Goal: Task Accomplishment & Management: Manage account settings

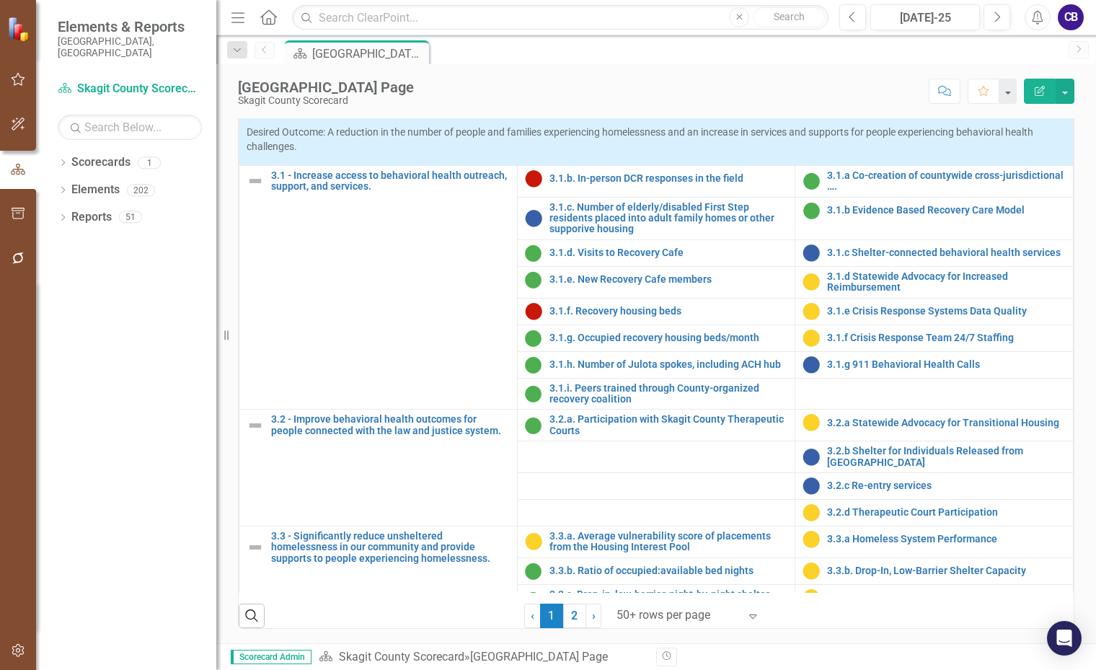
scroll to position [865, 0]
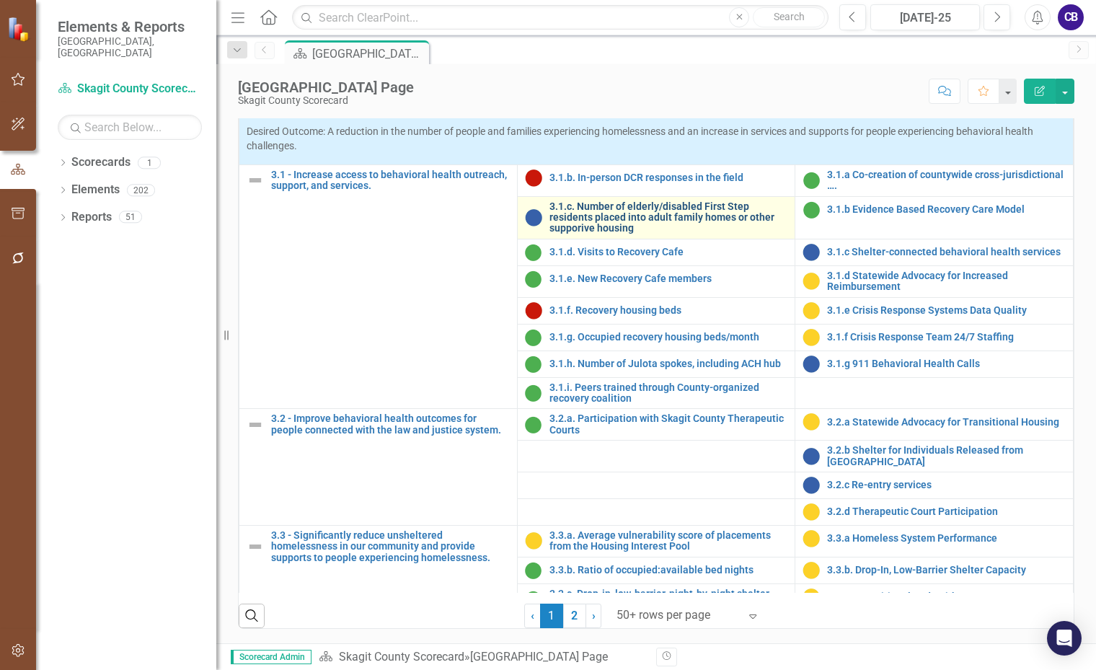
click at [618, 211] on link "3.1.c. Number of elderly/disabled First Step residents placed into adult family…" at bounding box center [669, 217] width 239 height 33
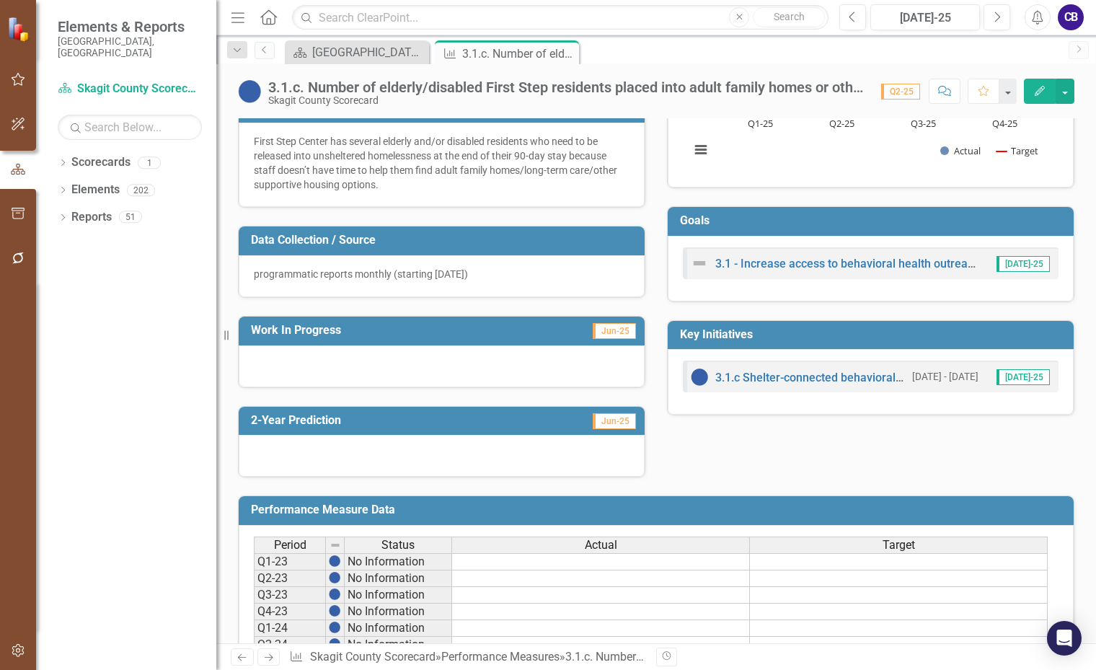
scroll to position [216, 0]
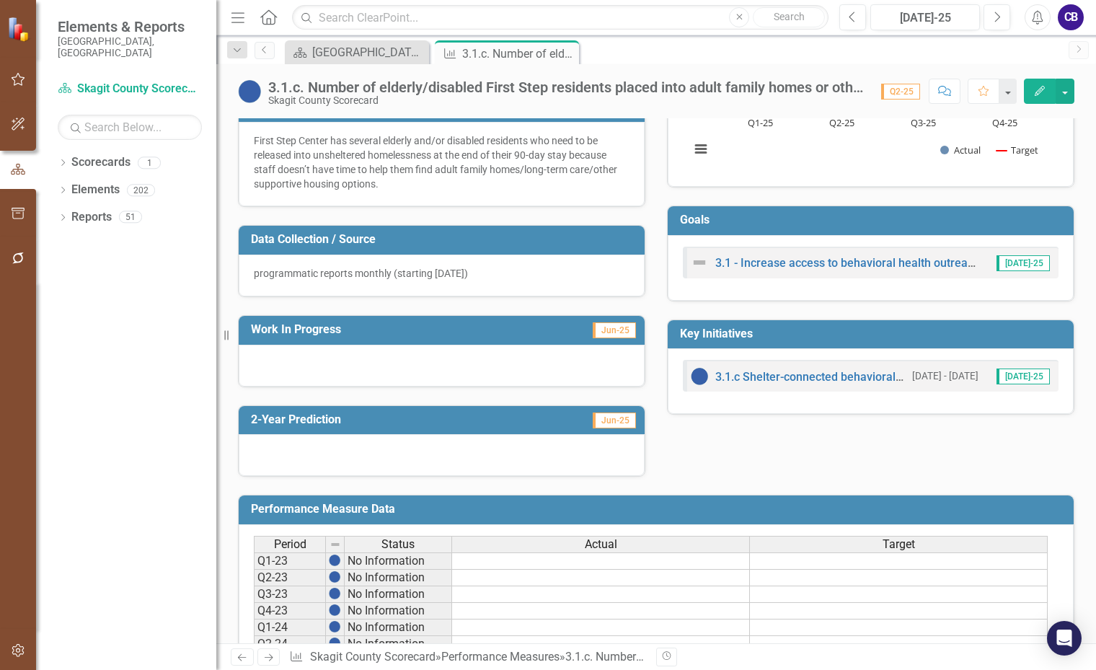
click at [358, 358] on div at bounding box center [442, 366] width 406 height 42
click at [358, 357] on div at bounding box center [442, 366] width 406 height 42
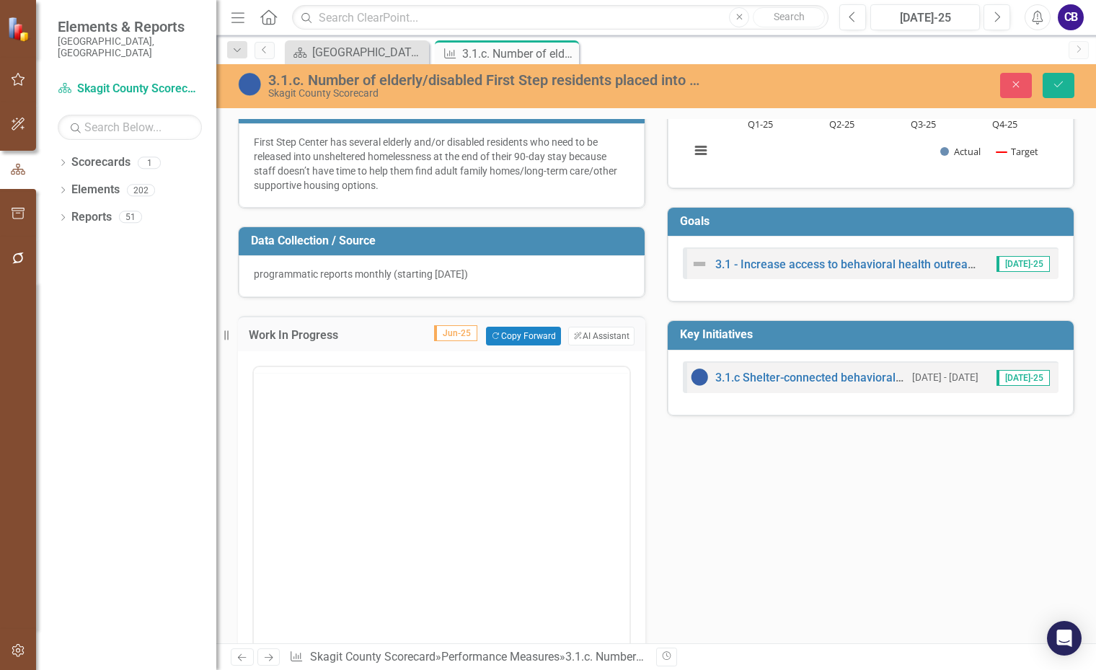
scroll to position [0, 0]
click at [301, 446] on body "Rich Text Area. Press ALT-0 for help." at bounding box center [442, 509] width 376 height 216
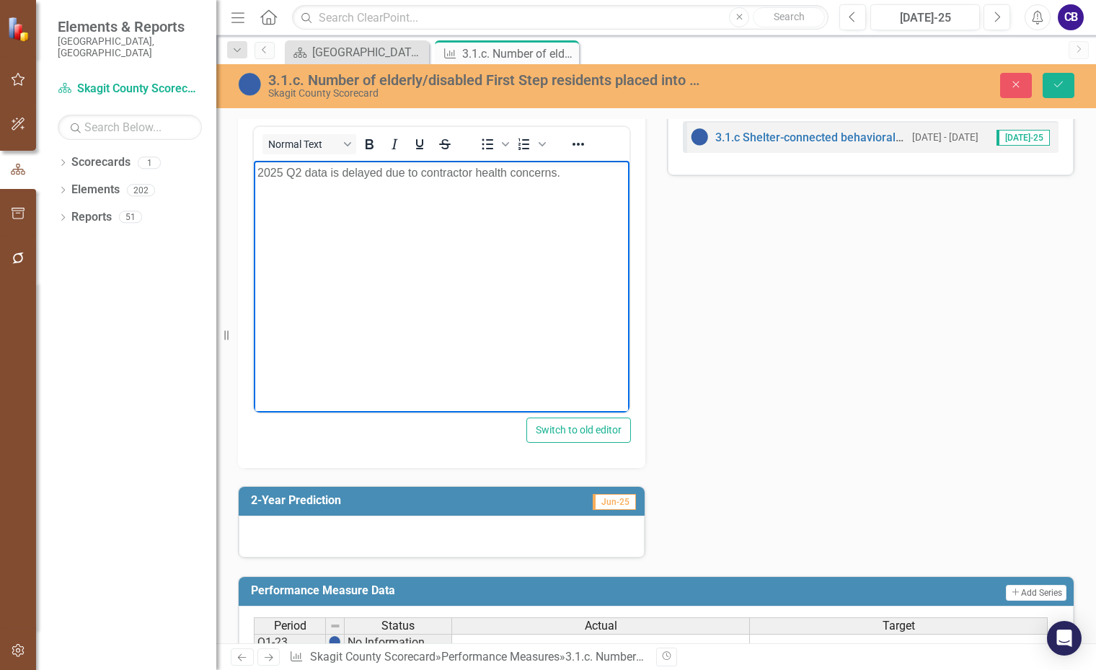
scroll to position [505, 0]
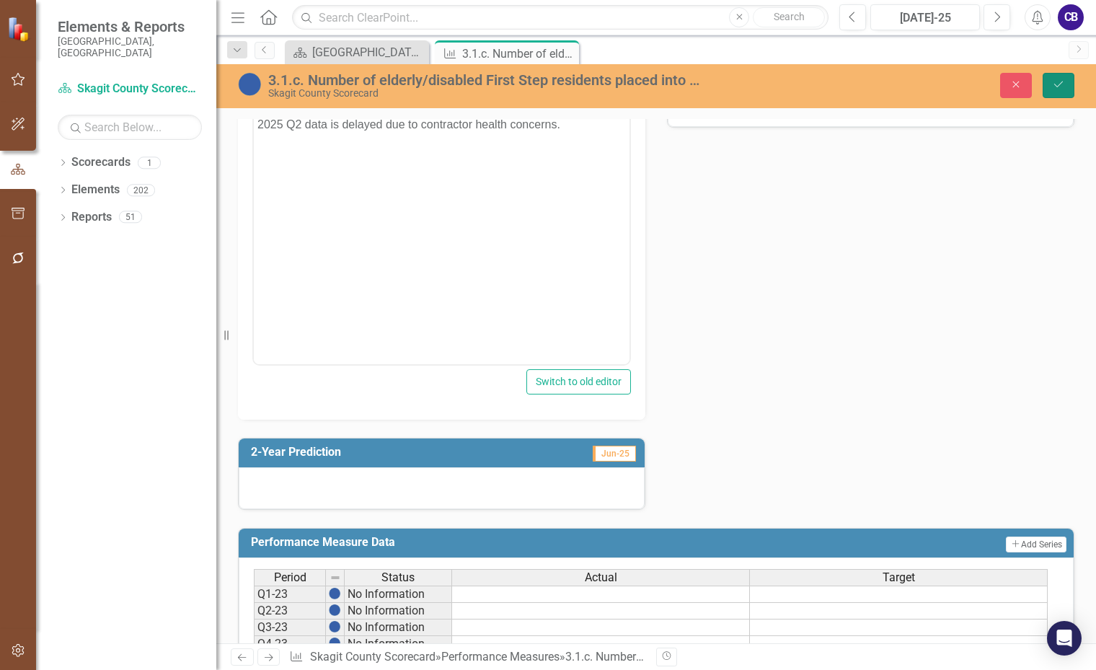
click at [1059, 86] on icon "submit" at bounding box center [1058, 84] width 9 height 6
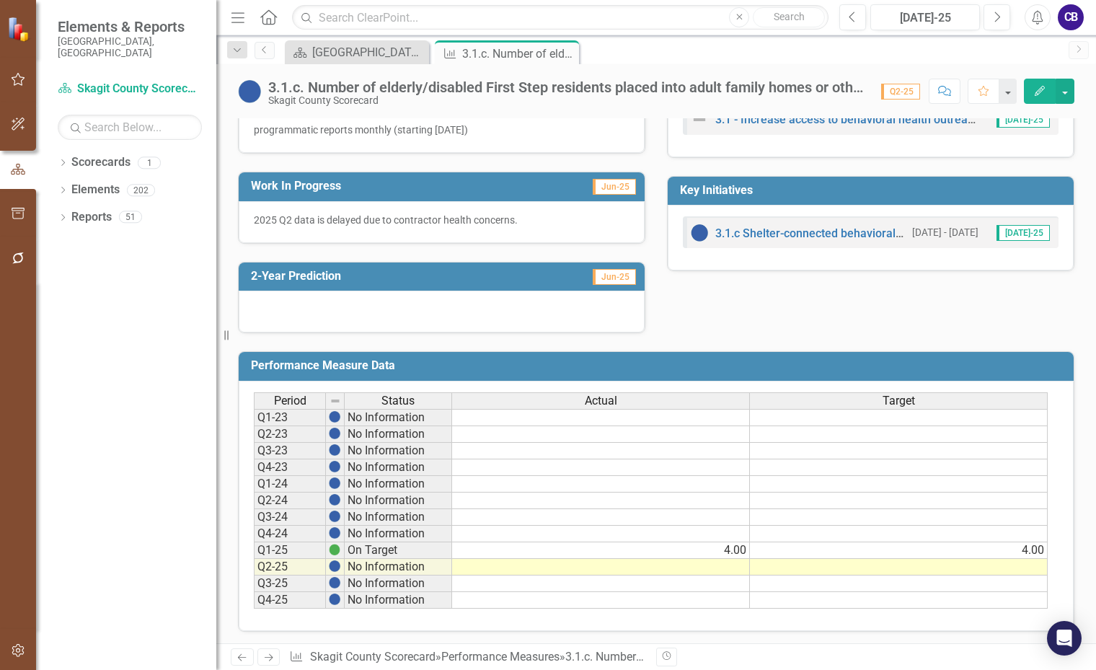
scroll to position [361, 0]
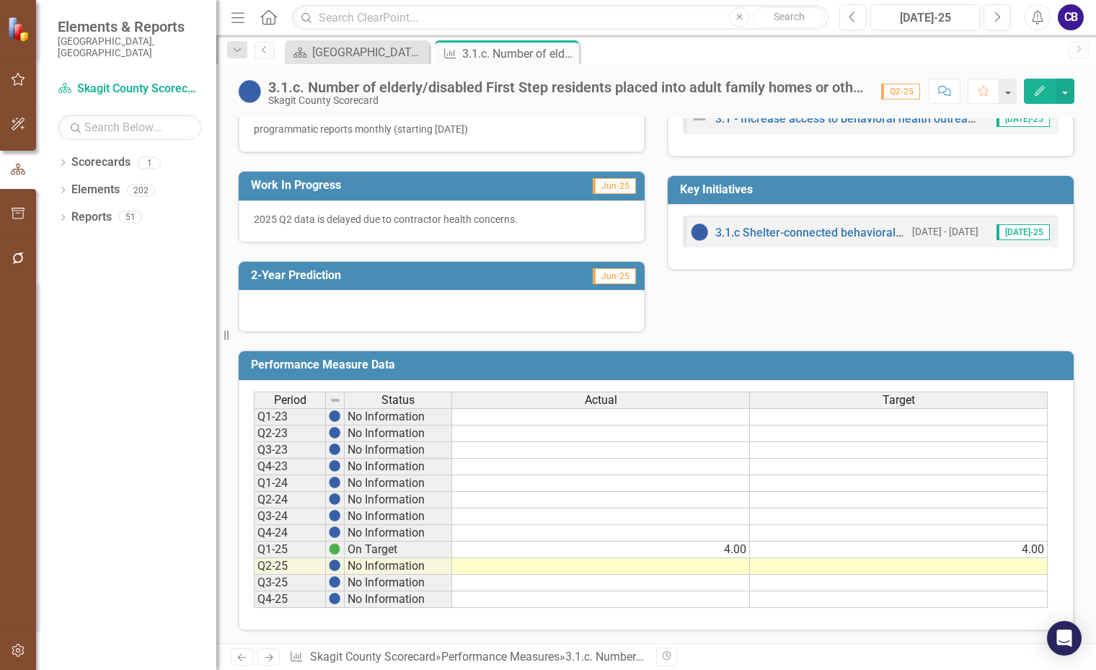
click at [338, 312] on div at bounding box center [442, 311] width 406 height 42
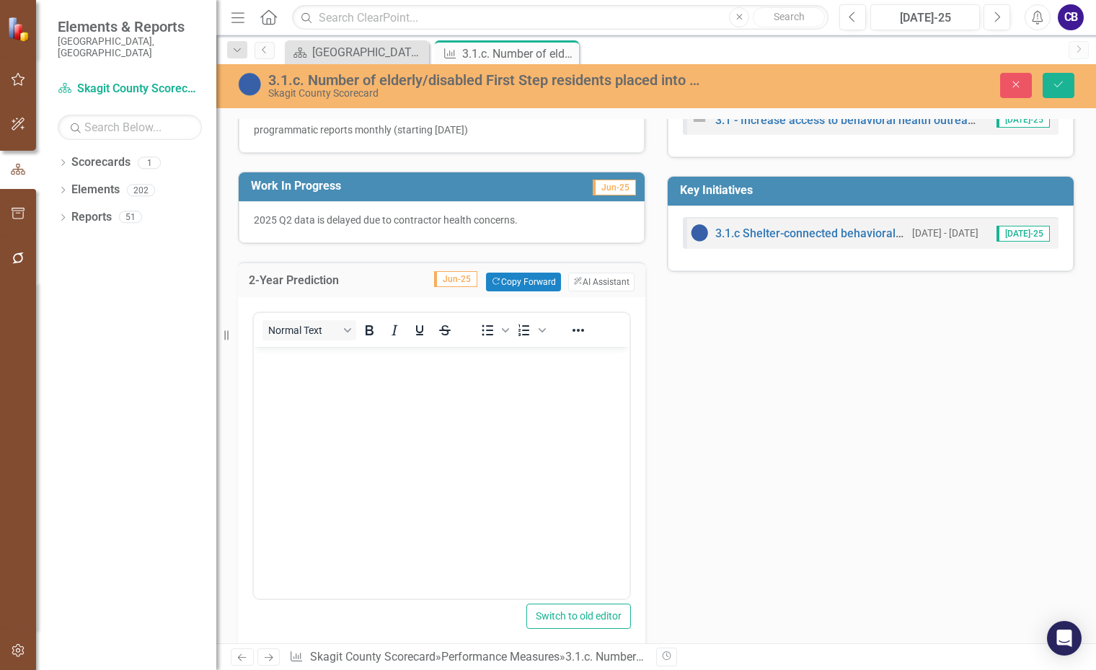
scroll to position [0, 0]
click at [326, 376] on body "Rich Text Area. Press ALT-0 for help." at bounding box center [442, 454] width 376 height 216
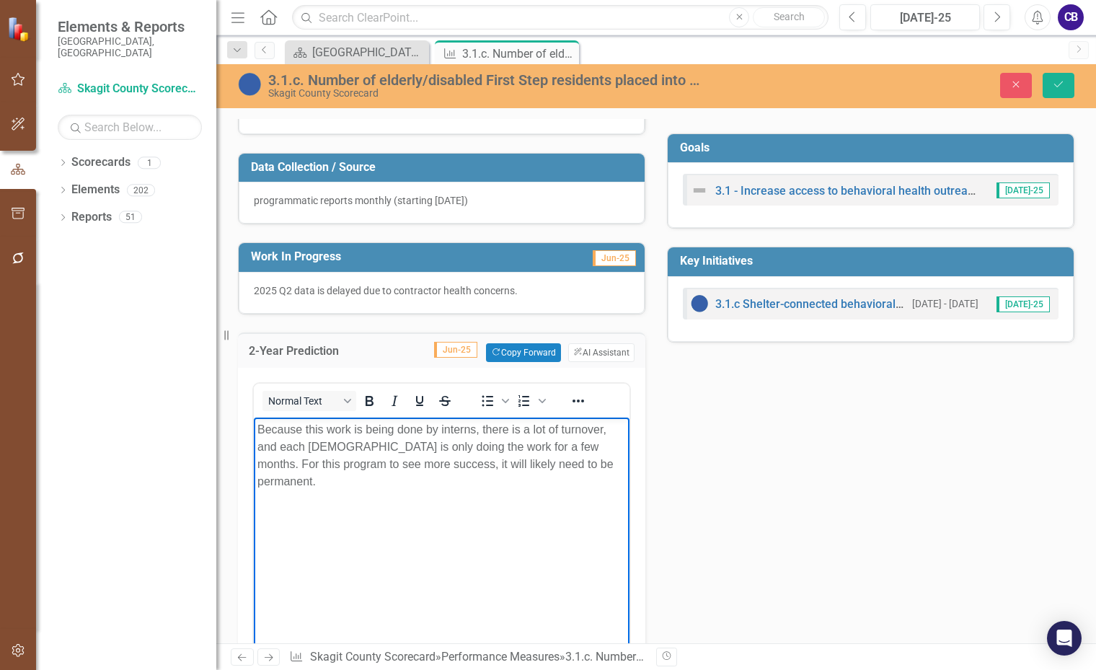
scroll to position [288, 0]
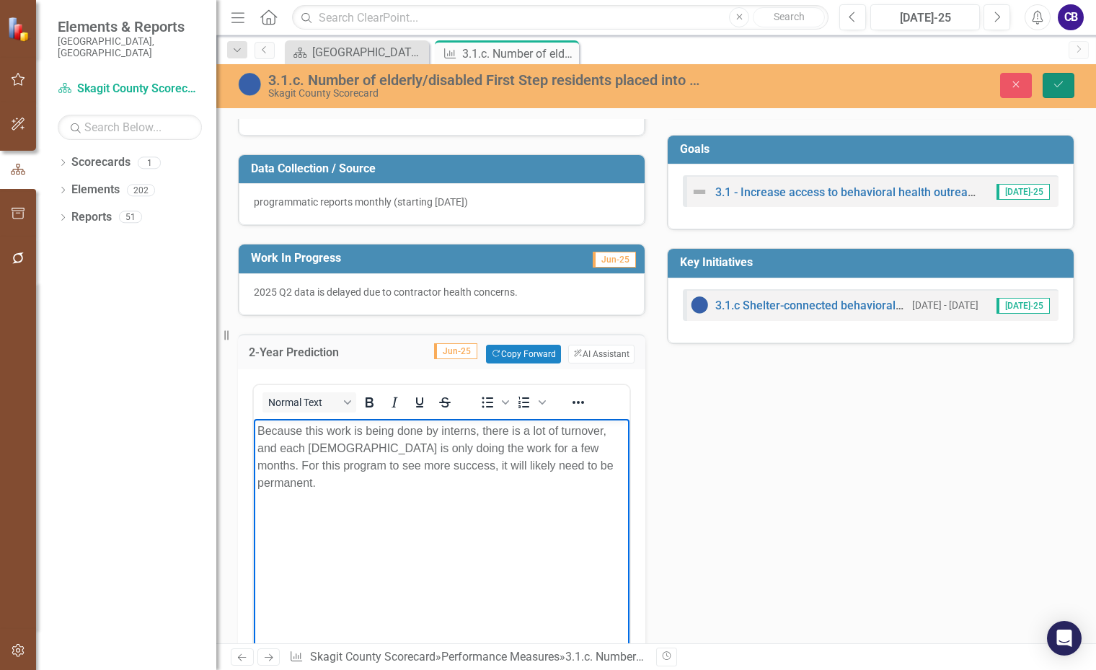
click at [1052, 74] on button "Save" at bounding box center [1059, 85] width 32 height 25
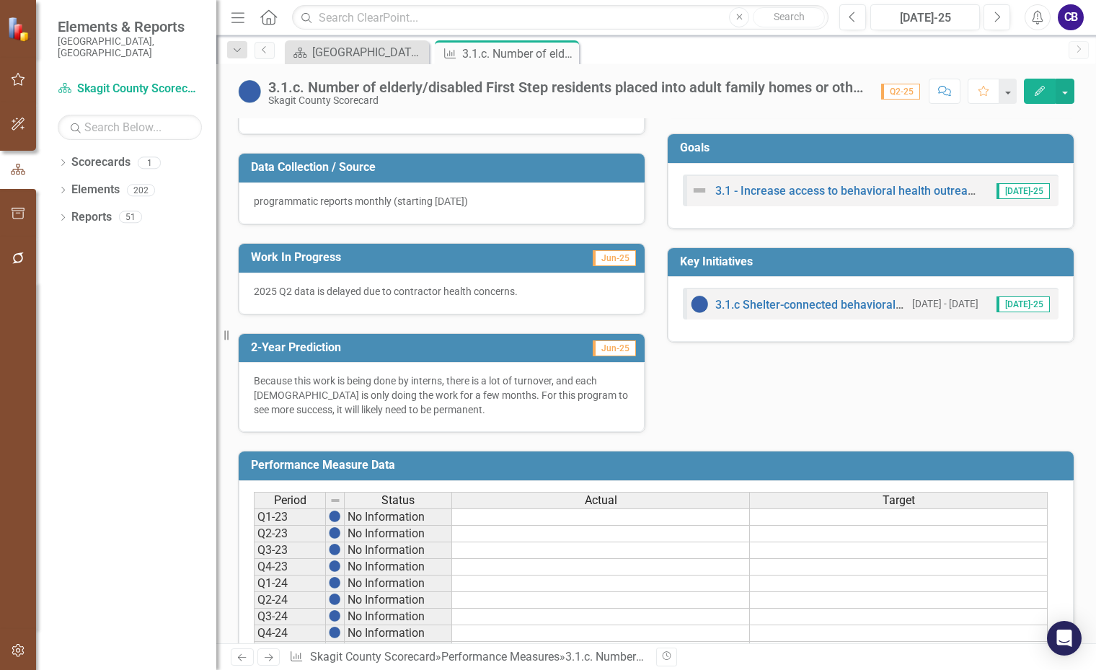
click at [498, 414] on p "Because this work is being done by interns, there is a lot of turnover, and eac…" at bounding box center [442, 395] width 376 height 43
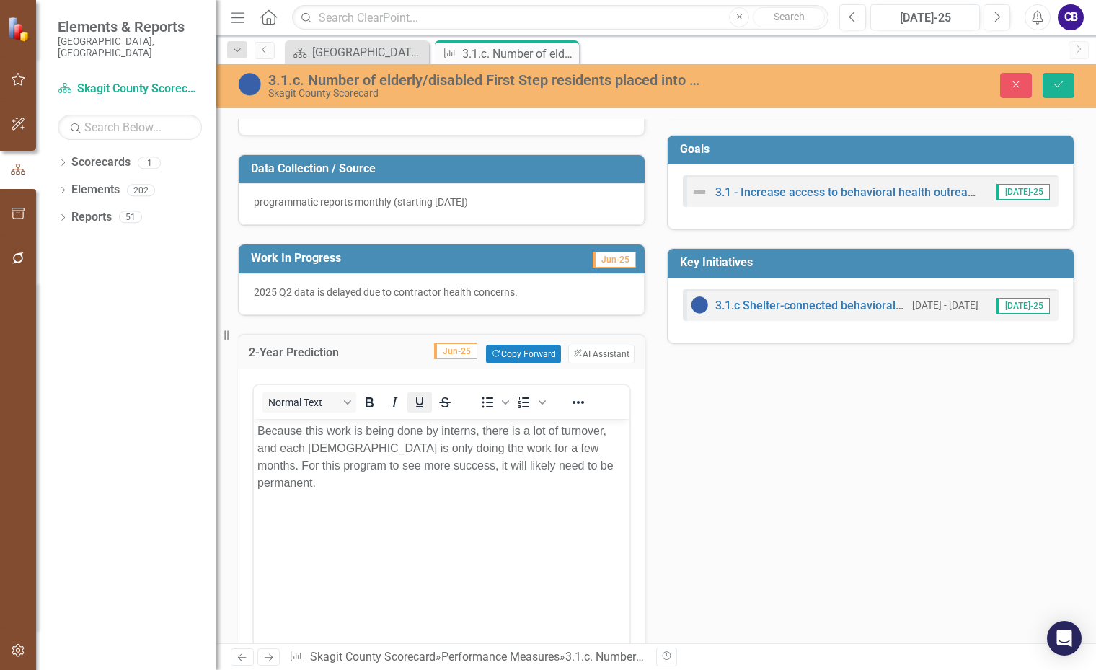
scroll to position [0, 0]
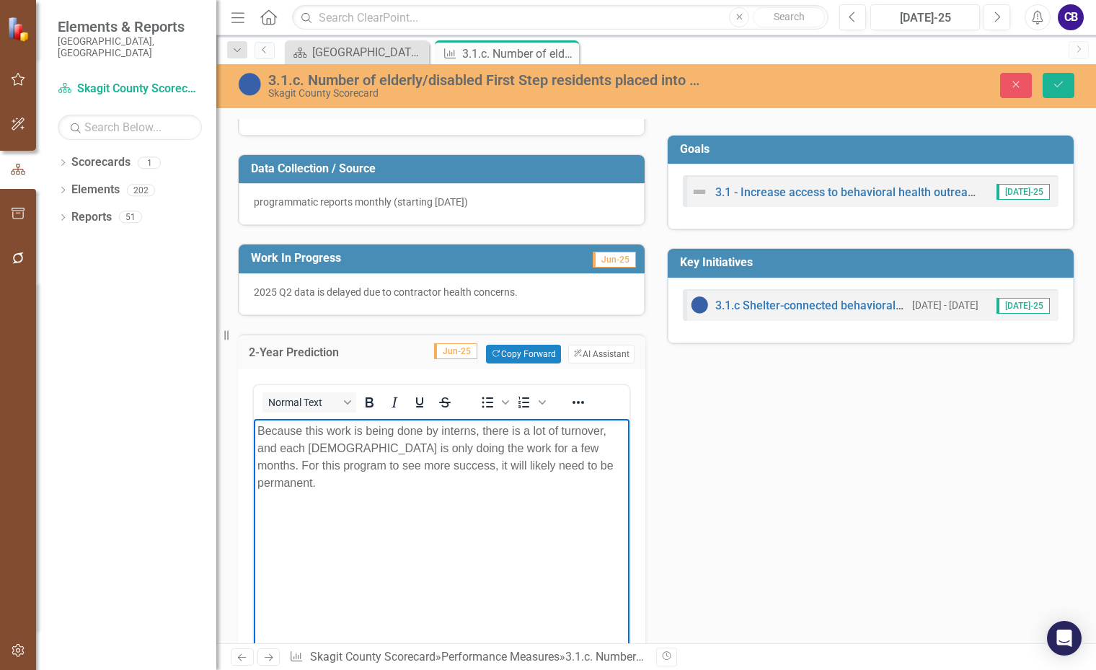
click at [505, 469] on p "Because this work is being done by interns, there is a lot of turnover, and eac…" at bounding box center [441, 456] width 369 height 69
drag, startPoint x: 515, startPoint y: 464, endPoint x: 590, endPoint y: 467, distance: 75.1
click at [588, 466] on p "Because this work is being done by interns, there is a lot of turnover, and eac…" at bounding box center [441, 456] width 369 height 69
drag, startPoint x: 516, startPoint y: 474, endPoint x: 456, endPoint y: 479, distance: 60.1
click at [513, 475] on body "Because this work is being done by interns, there is a lot of turnover, and eac…" at bounding box center [442, 526] width 376 height 216
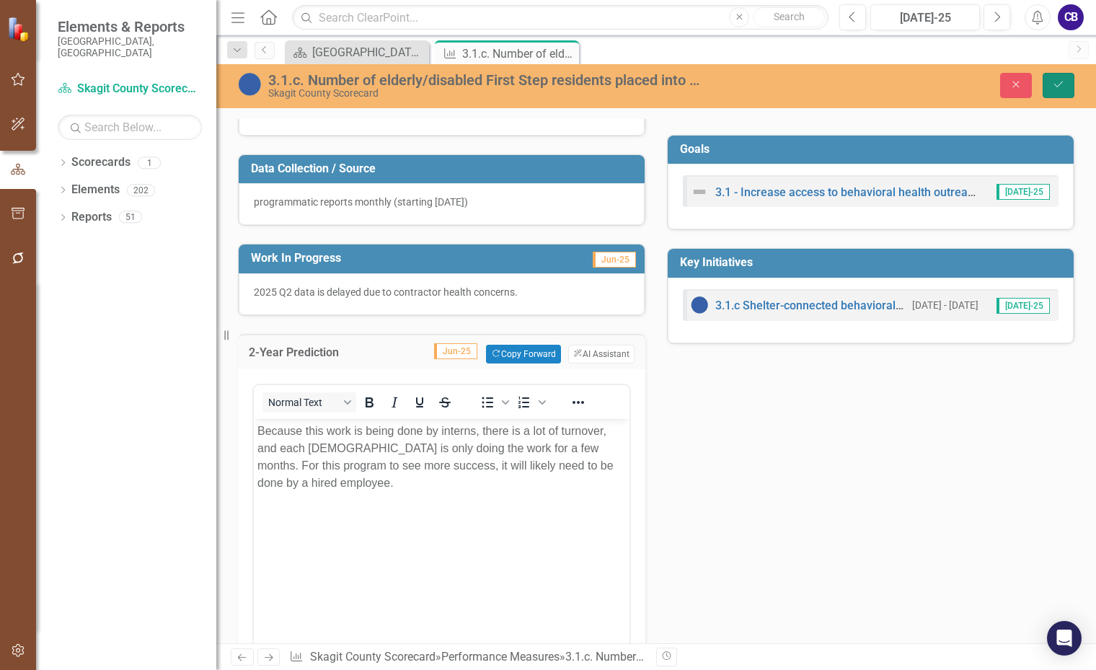
drag, startPoint x: 1062, startPoint y: 92, endPoint x: 1010, endPoint y: 118, distance: 58.4
click at [1060, 94] on button "Save" at bounding box center [1059, 85] width 32 height 25
